Goal: Task Accomplishment & Management: Use online tool/utility

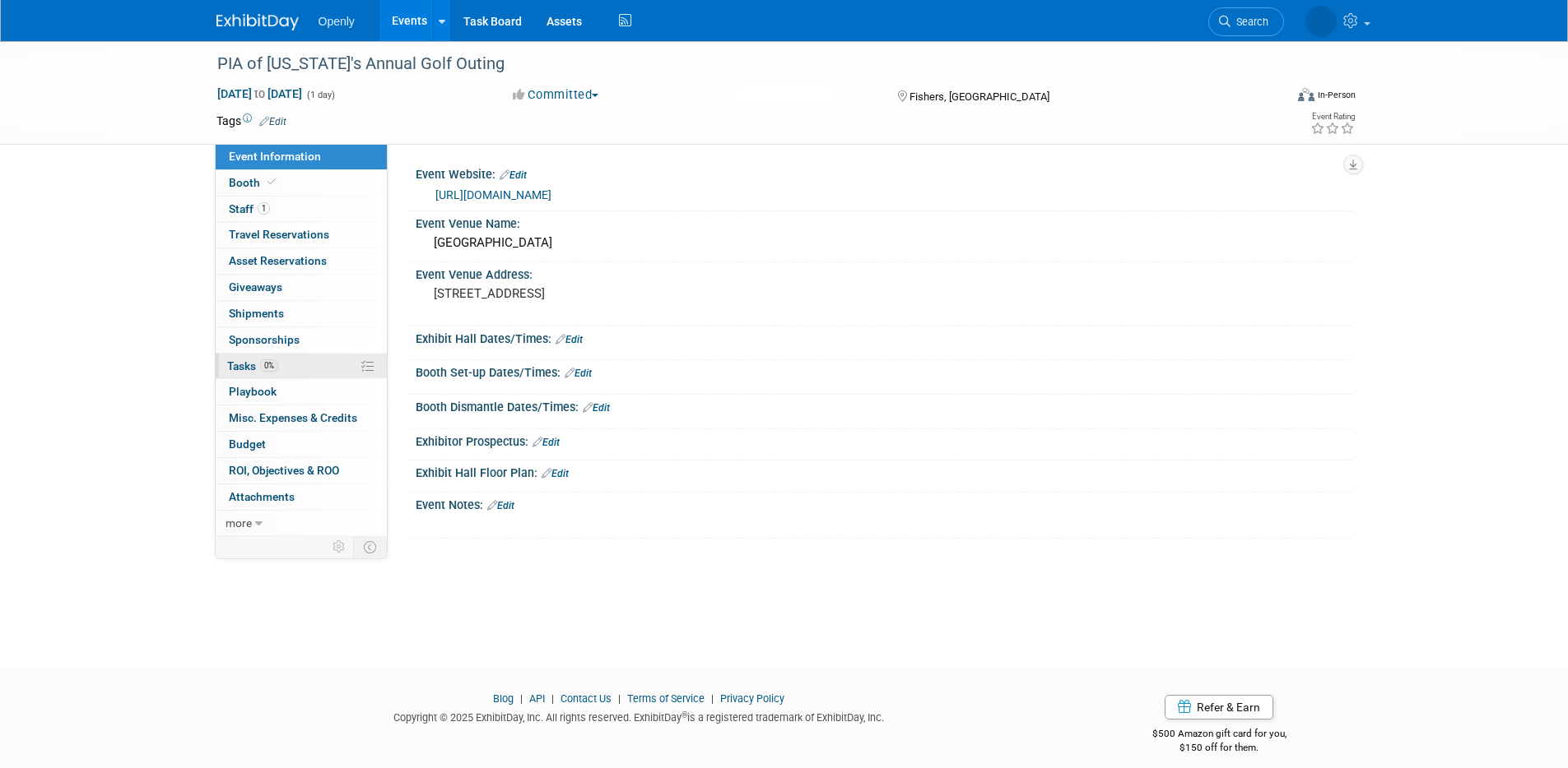
click at [292, 369] on link "0% Tasks 0%" at bounding box center [301, 367] width 171 height 25
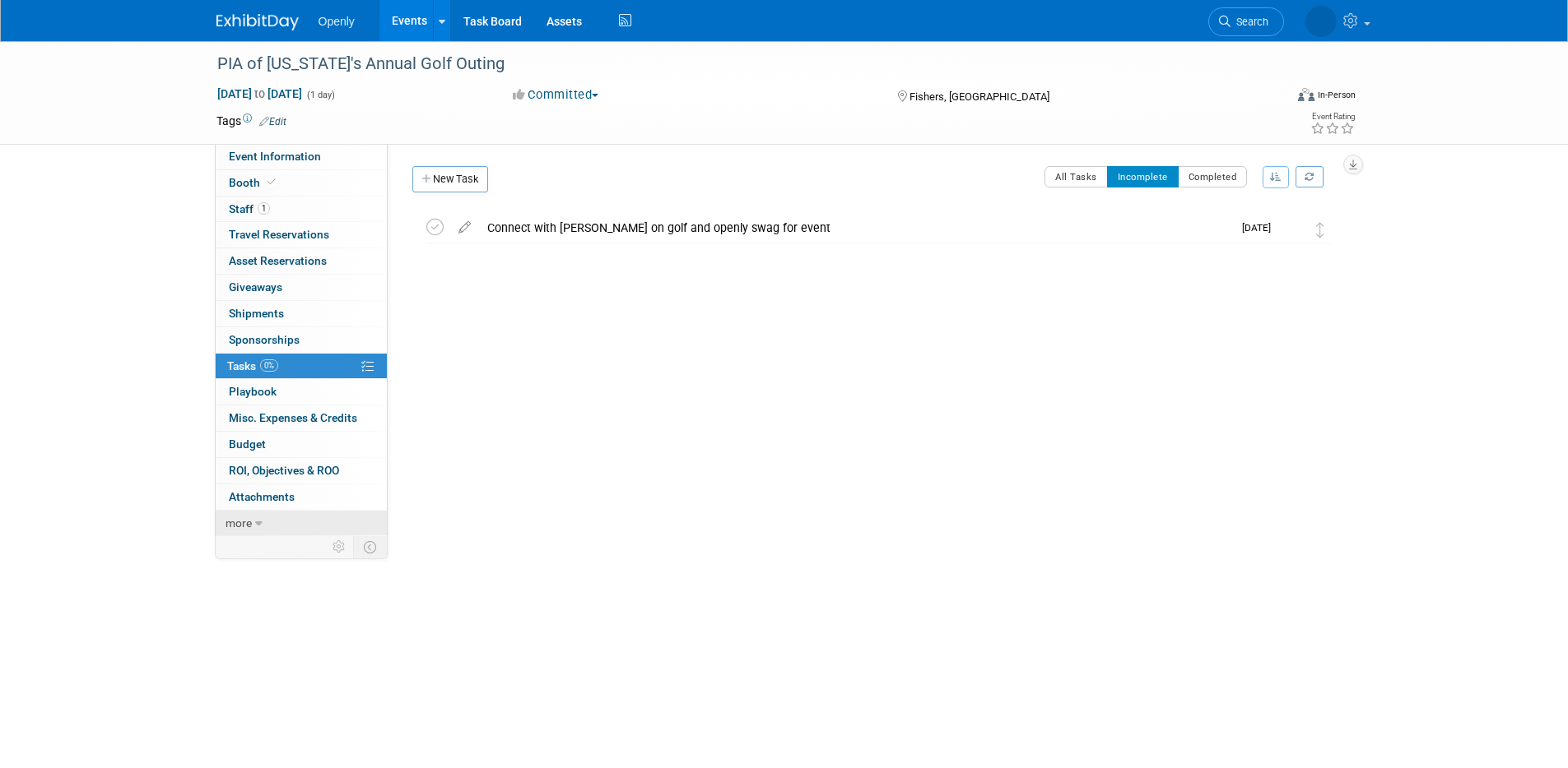
click at [257, 525] on icon at bounding box center [259, 524] width 8 height 12
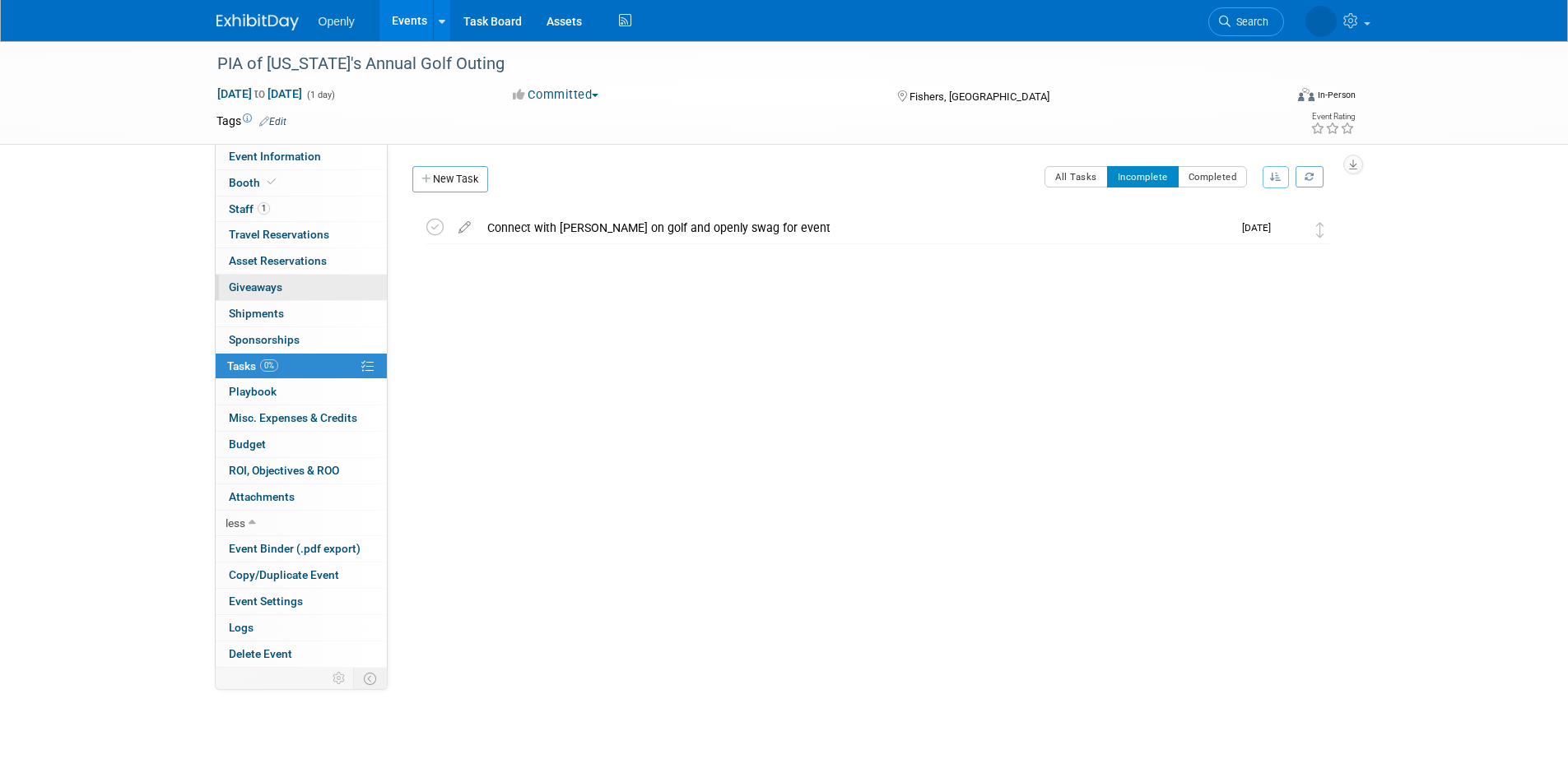
click at [266, 285] on span "Giveaways 0" at bounding box center [255, 286] width 54 height 13
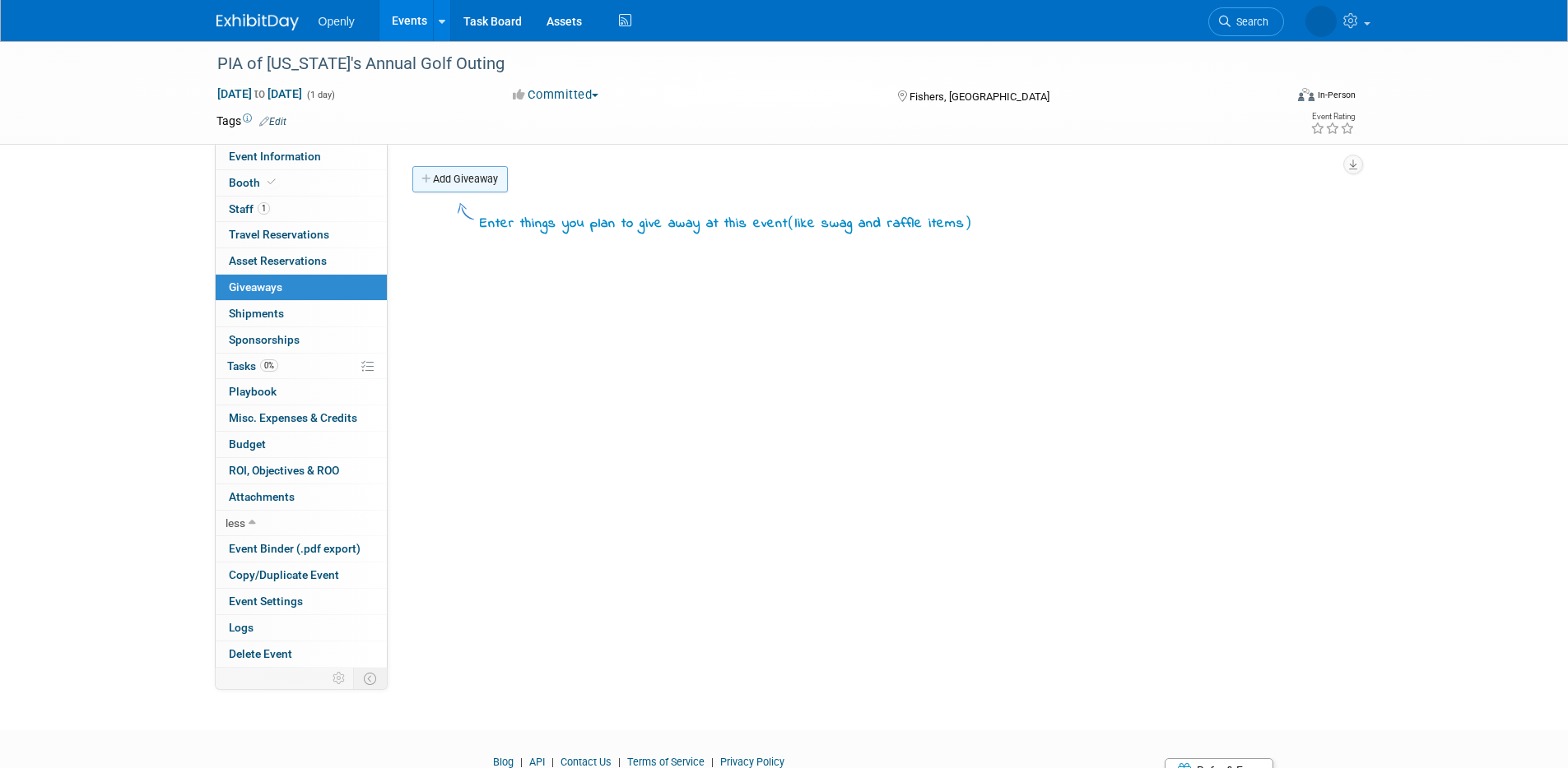
click at [454, 188] on link "Add Giveaway" at bounding box center [460, 179] width 96 height 26
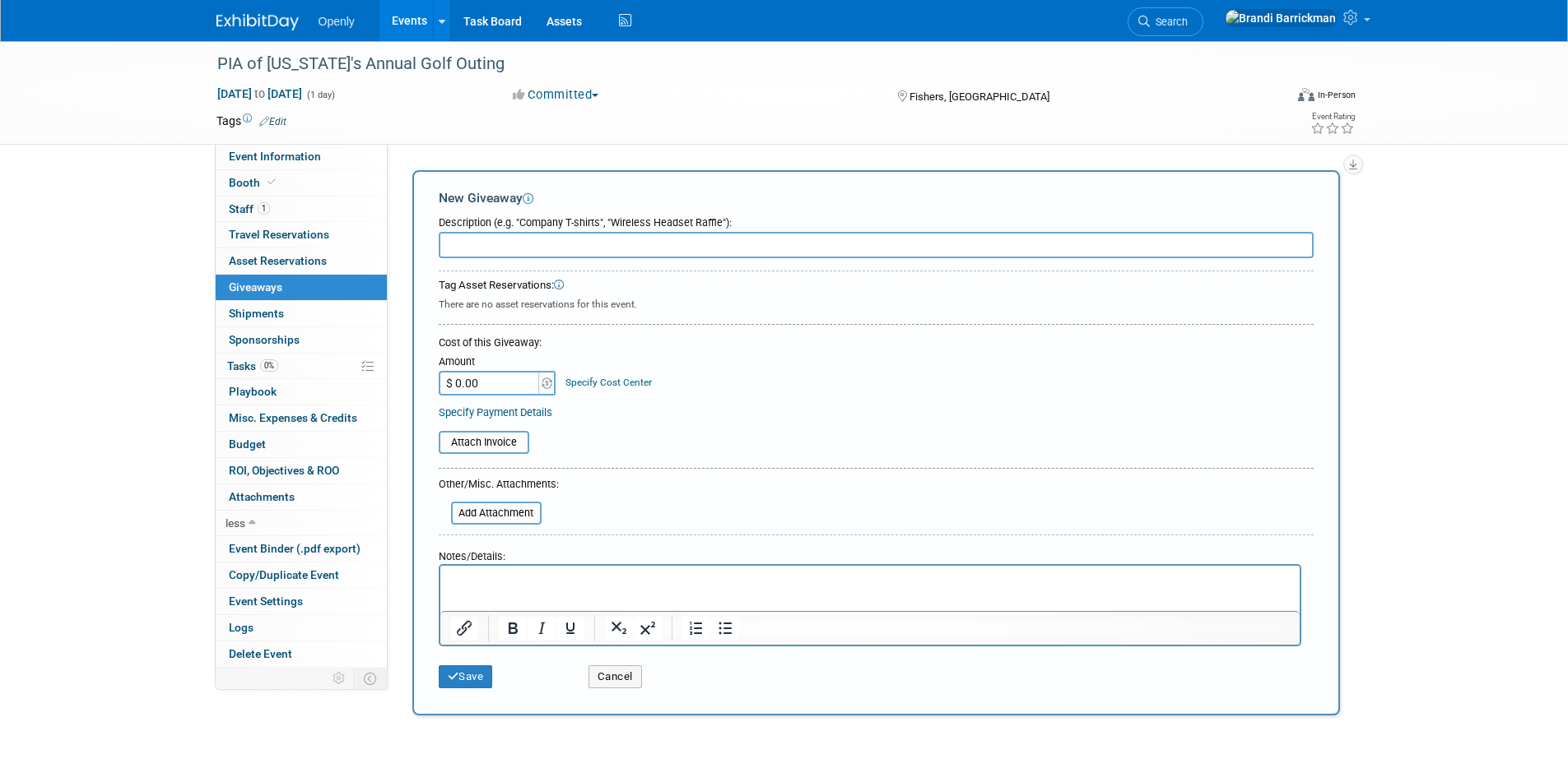
click at [489, 247] on input "text" at bounding box center [876, 245] width 875 height 26
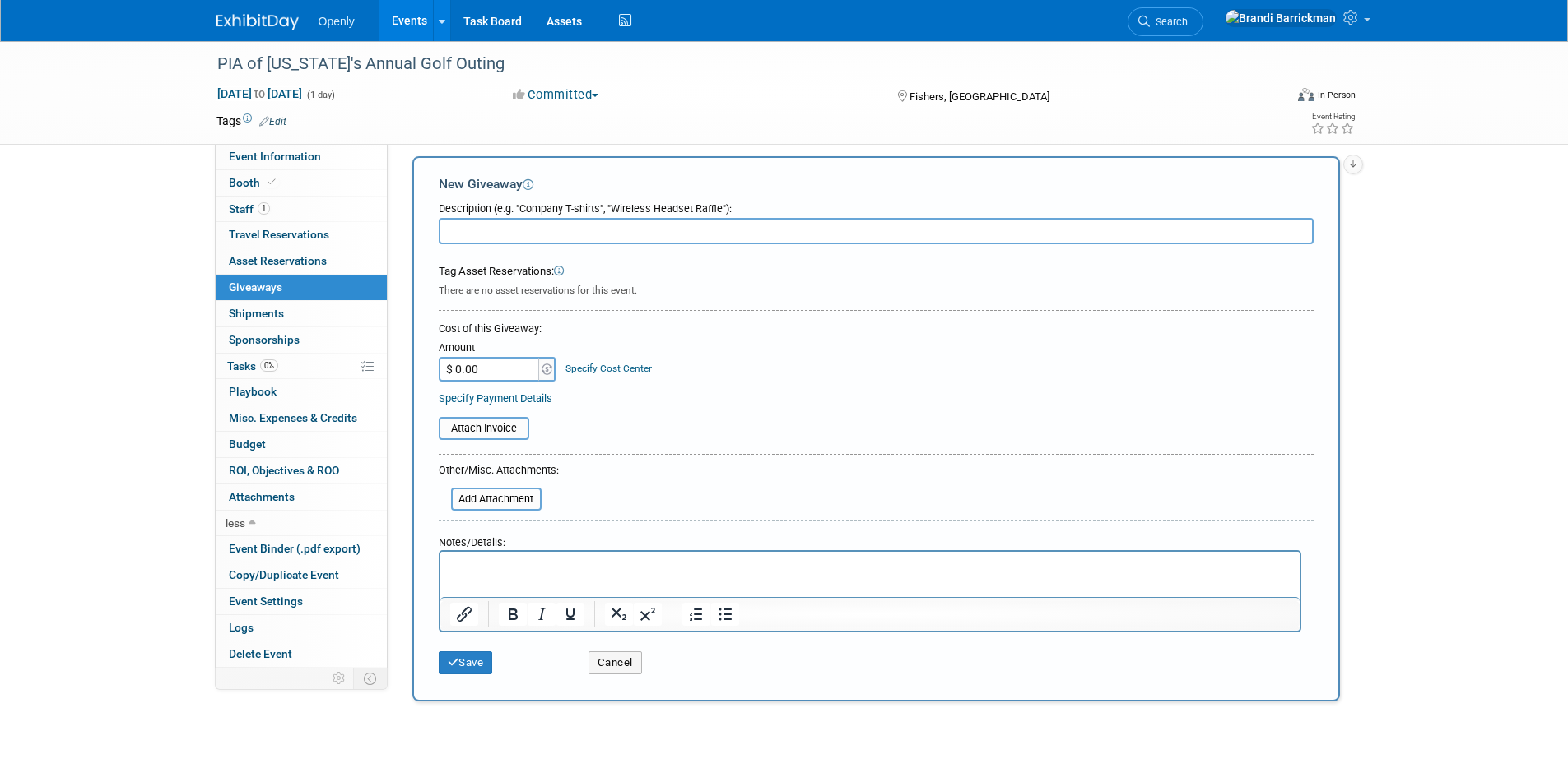
click at [489, 239] on input "text" at bounding box center [876, 230] width 875 height 26
click at [695, 228] on input "Openly finger and the 4 different golf items" at bounding box center [876, 230] width 875 height 26
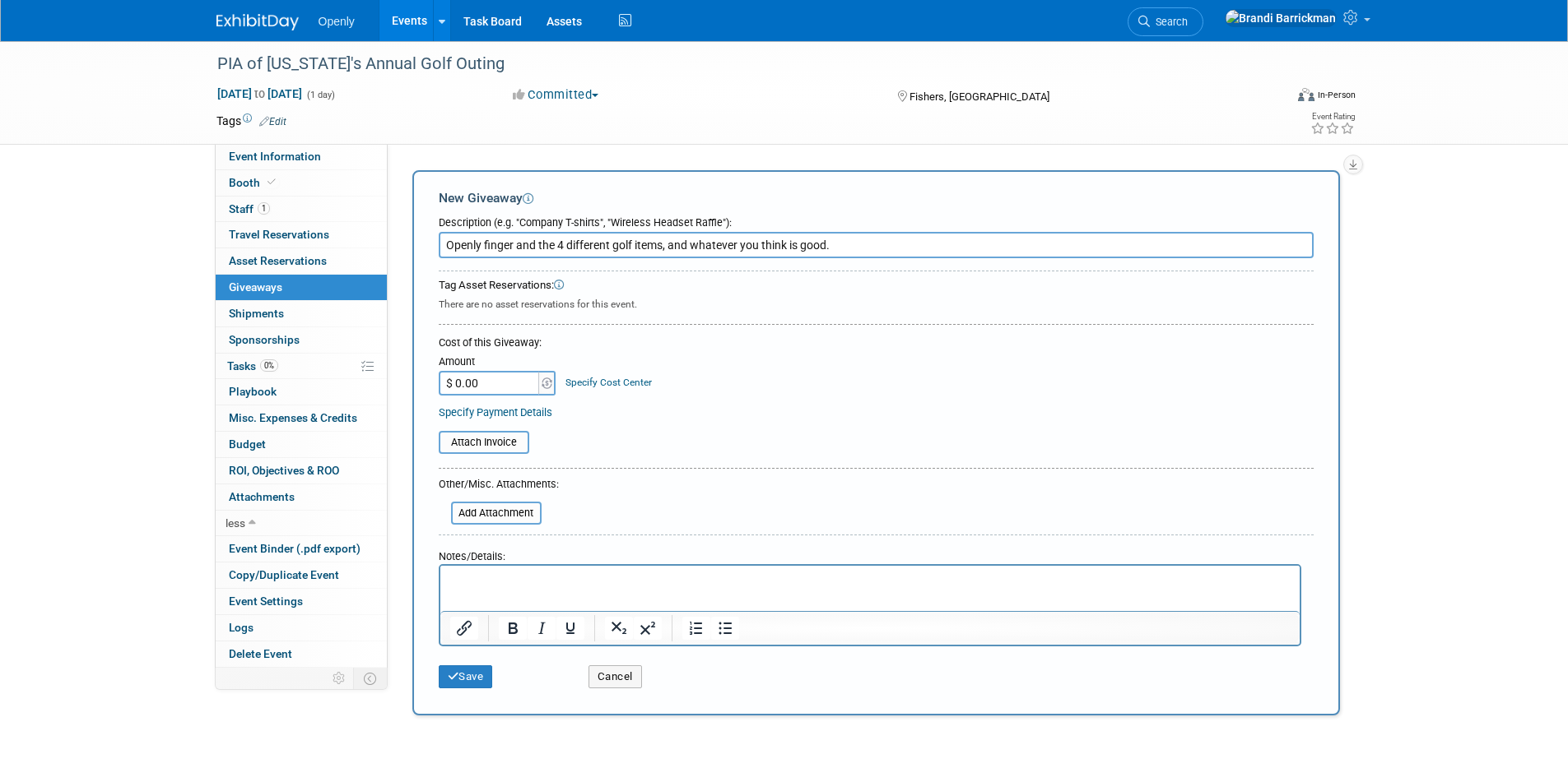
scroll to position [9, 0]
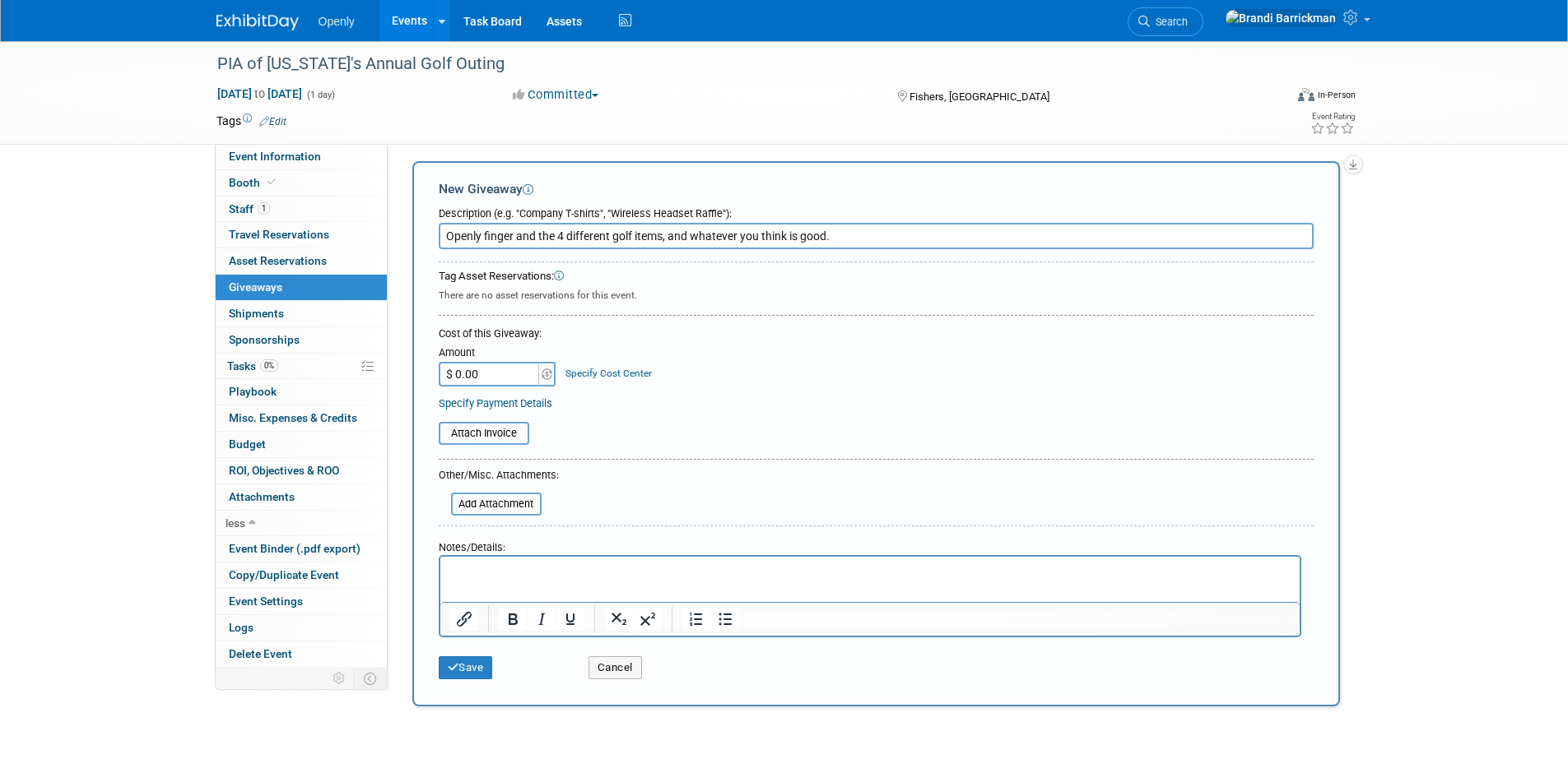
type input "Openly finger and the 4 different golf items, and whatever you think is good."
click at [507, 575] on p "Rich Text Area. Press ALT-0 for help." at bounding box center [869, 571] width 841 height 17
click at [963, 569] on p "At hole #12, table setup, everyone will come by my tent on the day of golfing a…" at bounding box center [869, 571] width 841 height 17
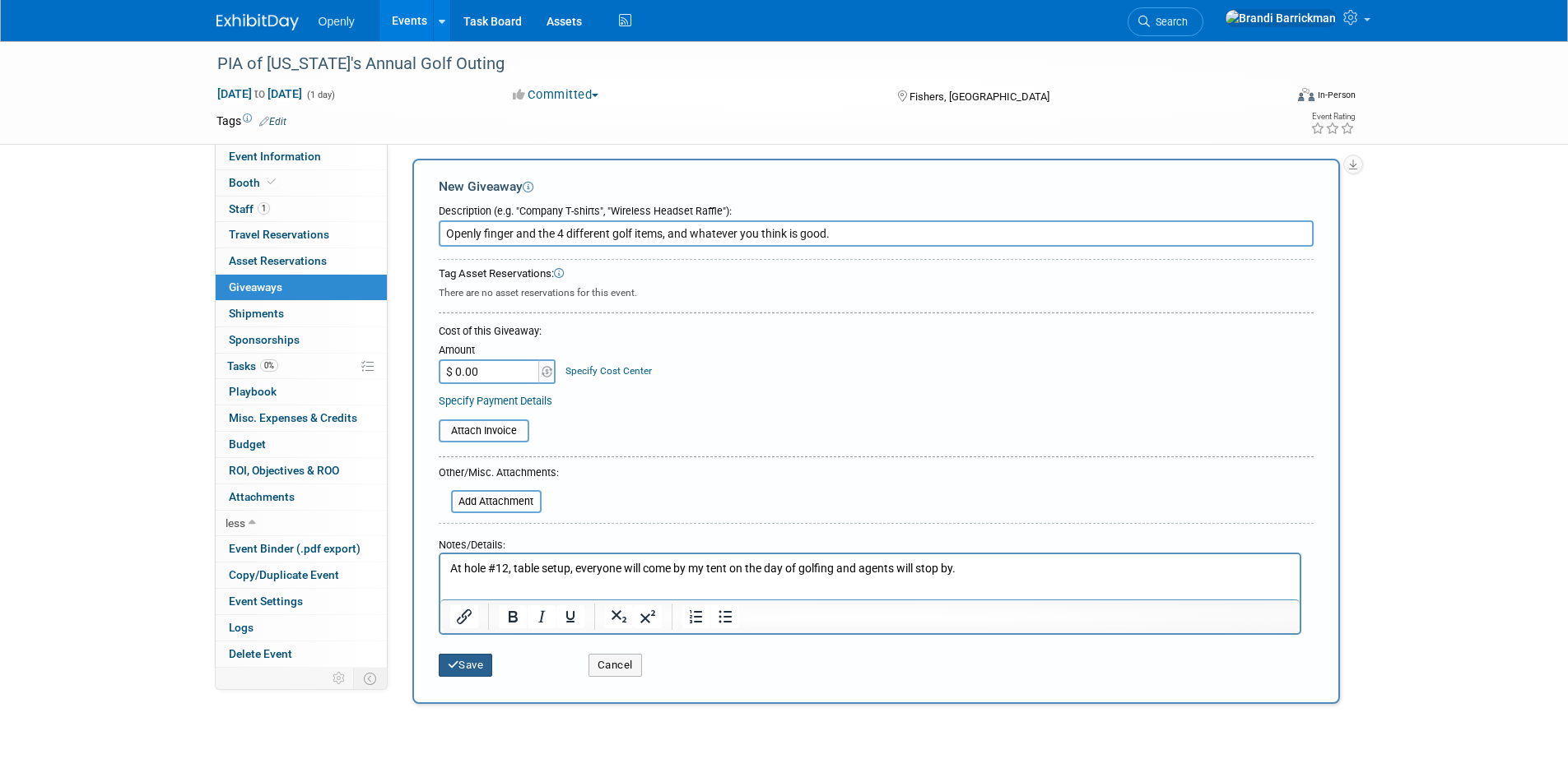
click at [459, 663] on button "Save" at bounding box center [466, 666] width 55 height 23
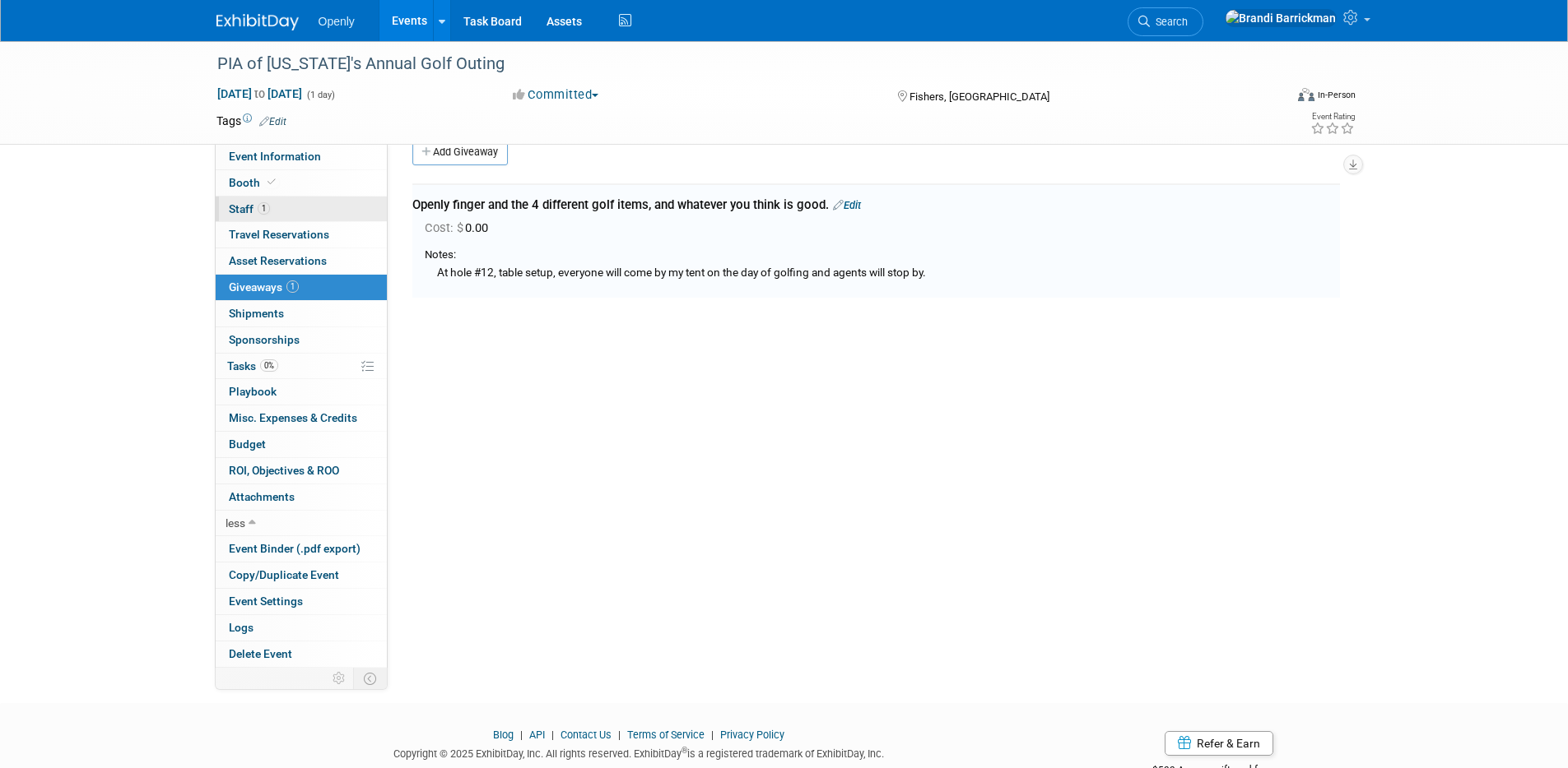
scroll to position [36, 0]
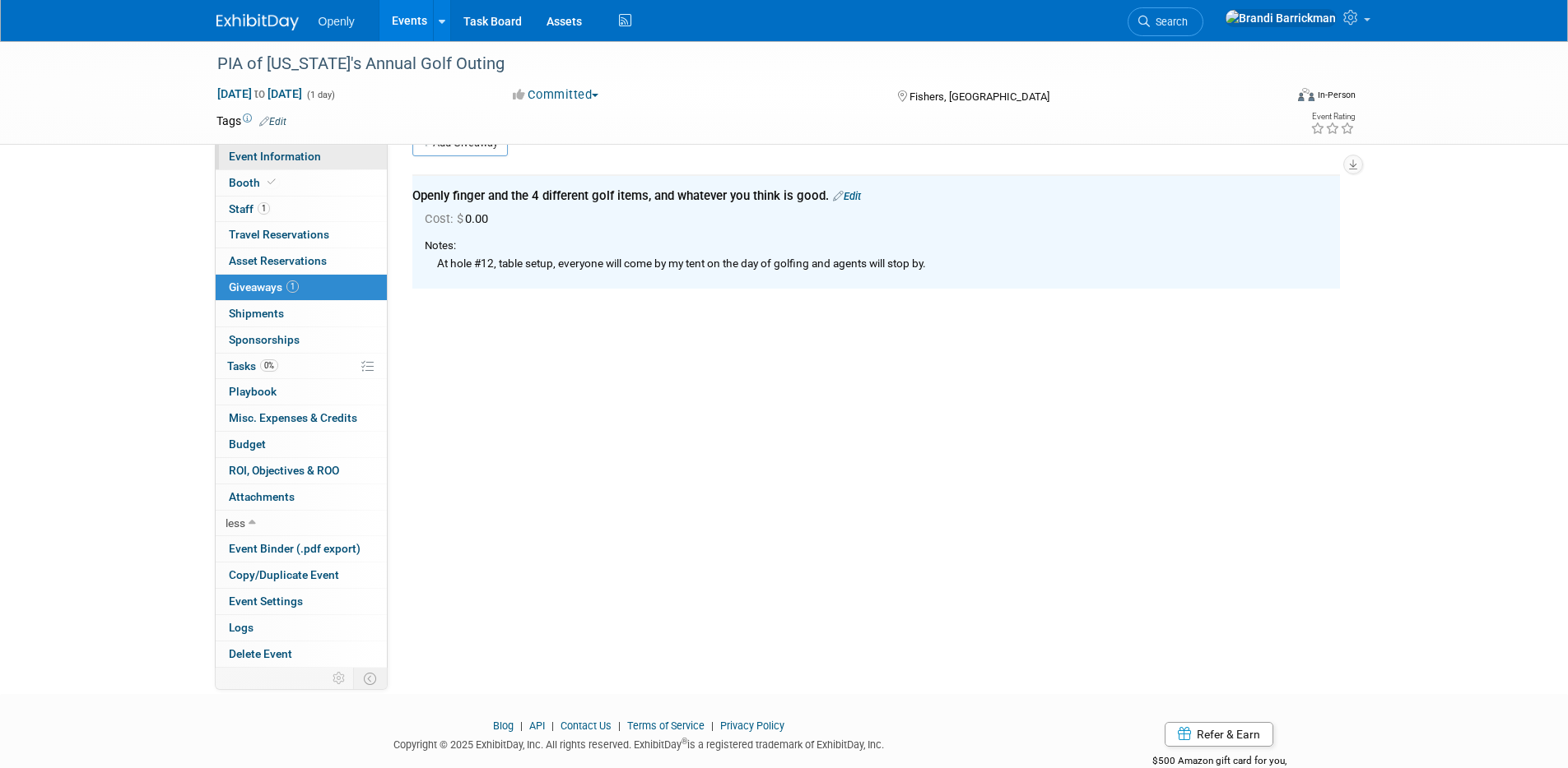
click at [285, 155] on span "Event Information" at bounding box center [274, 155] width 92 height 13
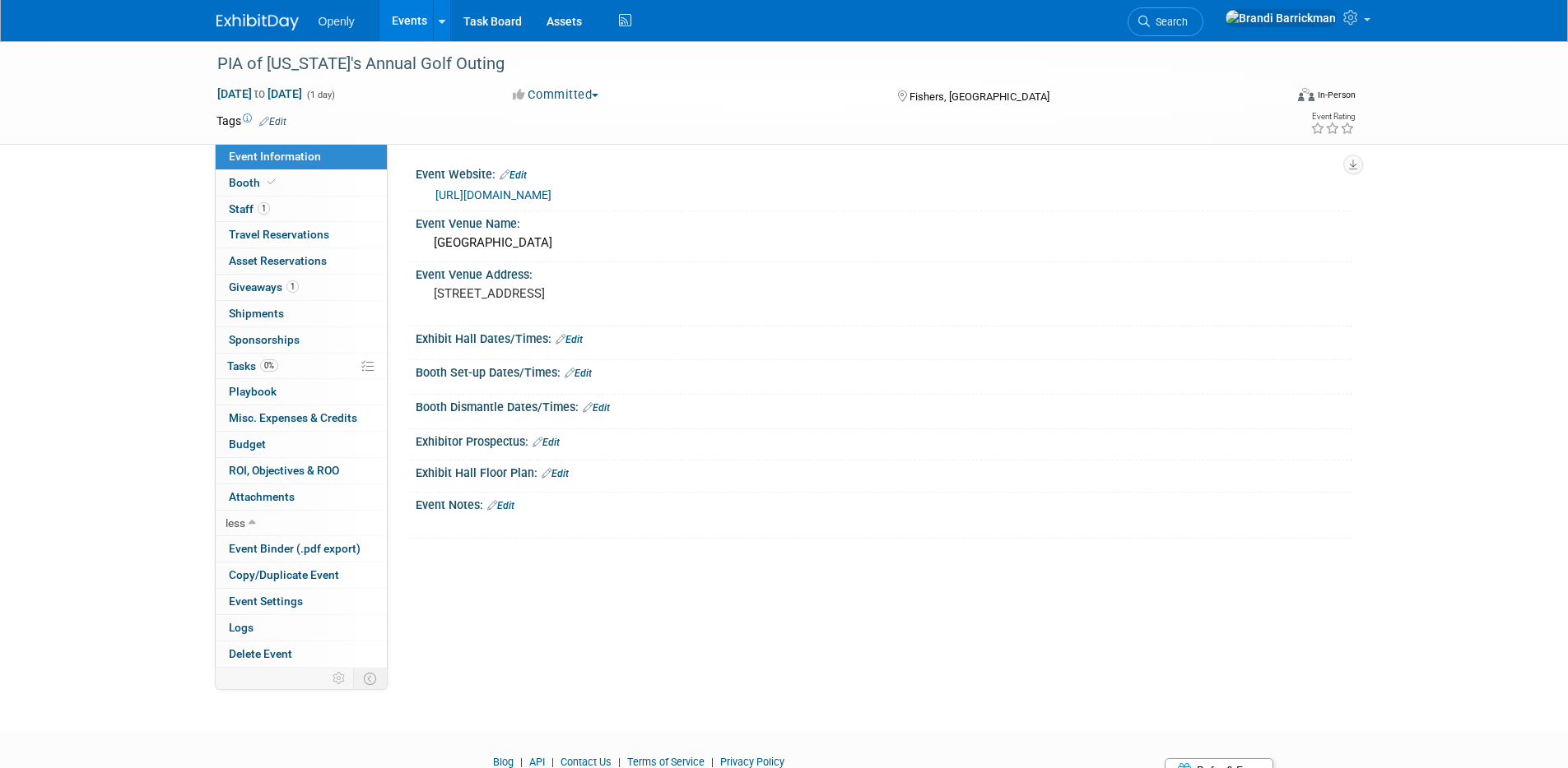
click at [523, 195] on link "[URL][DOMAIN_NAME]" at bounding box center [493, 194] width 116 height 13
